Goal: Information Seeking & Learning: Learn about a topic

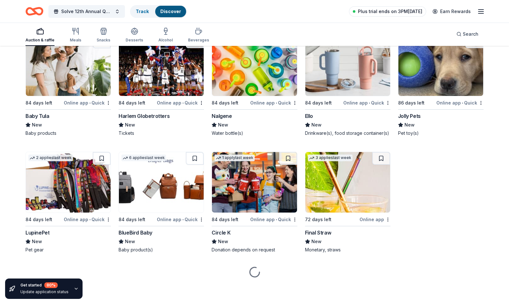
scroll to position [7343, 0]
click at [377, 11] on span "Plus trial ends on 3PM[DATE]" at bounding box center [390, 12] width 64 height 8
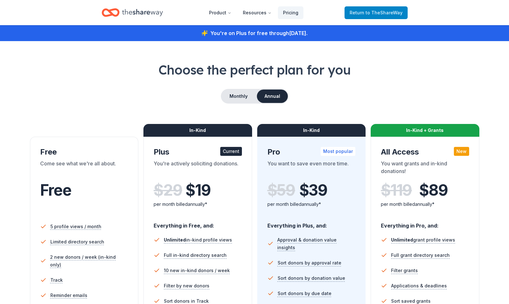
click at [395, 14] on span "to TheShareWay" at bounding box center [384, 12] width 37 height 5
click at [383, 9] on span "Return to TheShareWay" at bounding box center [376, 13] width 53 height 8
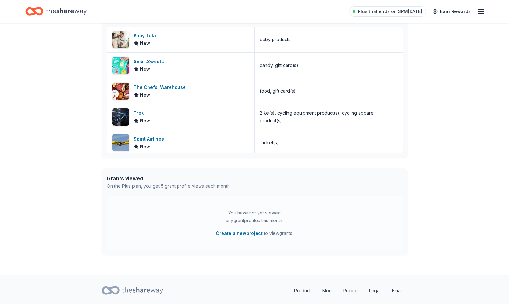
scroll to position [210, 0]
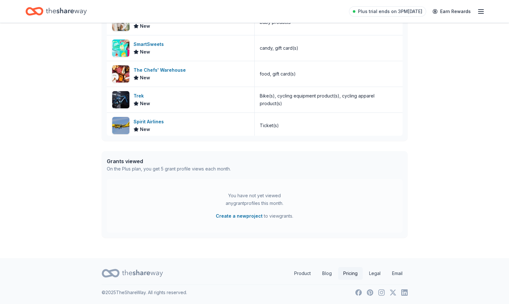
click at [346, 273] on link "Pricing" at bounding box center [350, 273] width 25 height 13
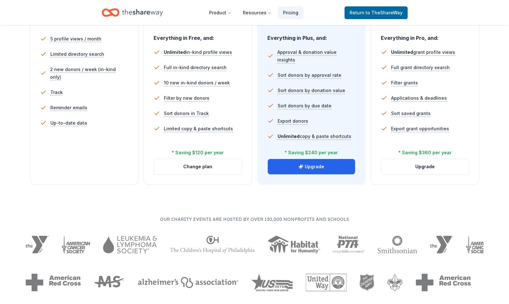
scroll to position [188, 0]
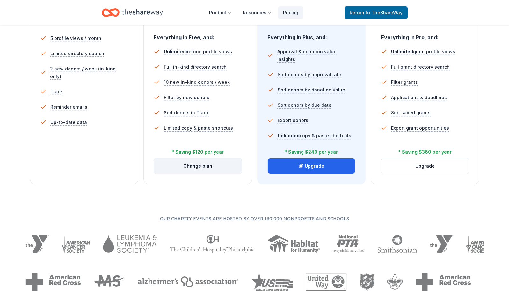
click at [192, 167] on button "Change plan" at bounding box center [198, 165] width 88 height 15
